Goal: Find specific page/section: Locate item on page

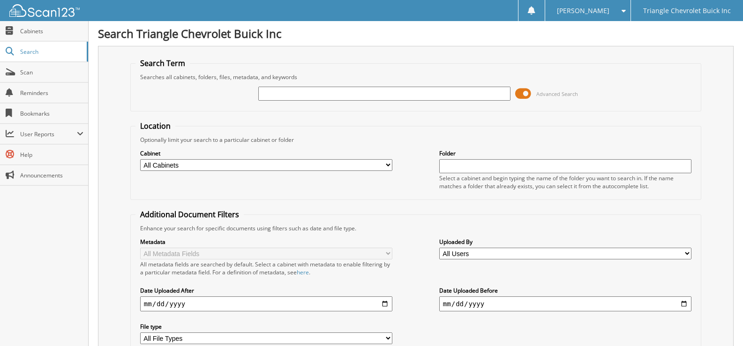
click at [356, 97] on input "text" at bounding box center [384, 94] width 252 height 14
type input "48923"
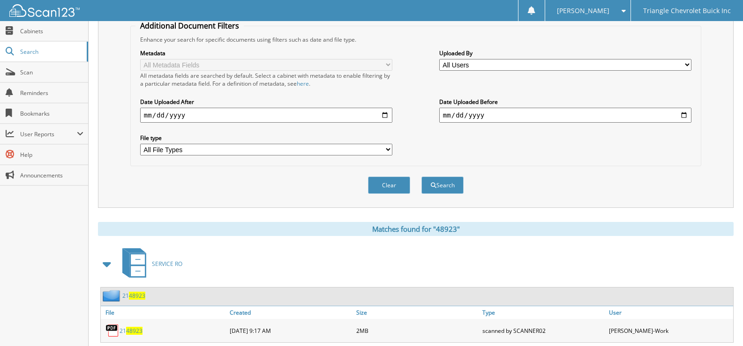
scroll to position [214, 0]
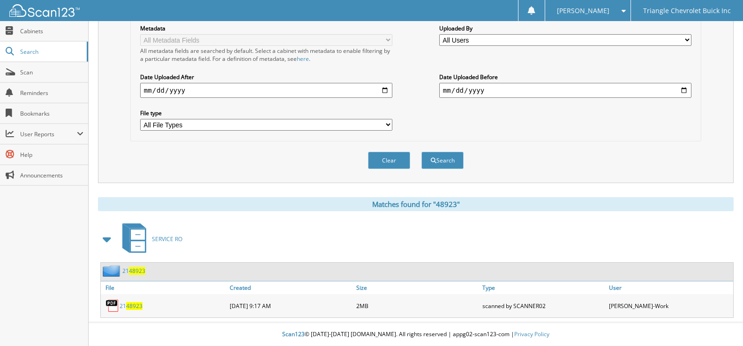
click at [139, 305] on span "48923" at bounding box center [134, 306] width 16 height 8
